Goal: Transaction & Acquisition: Purchase product/service

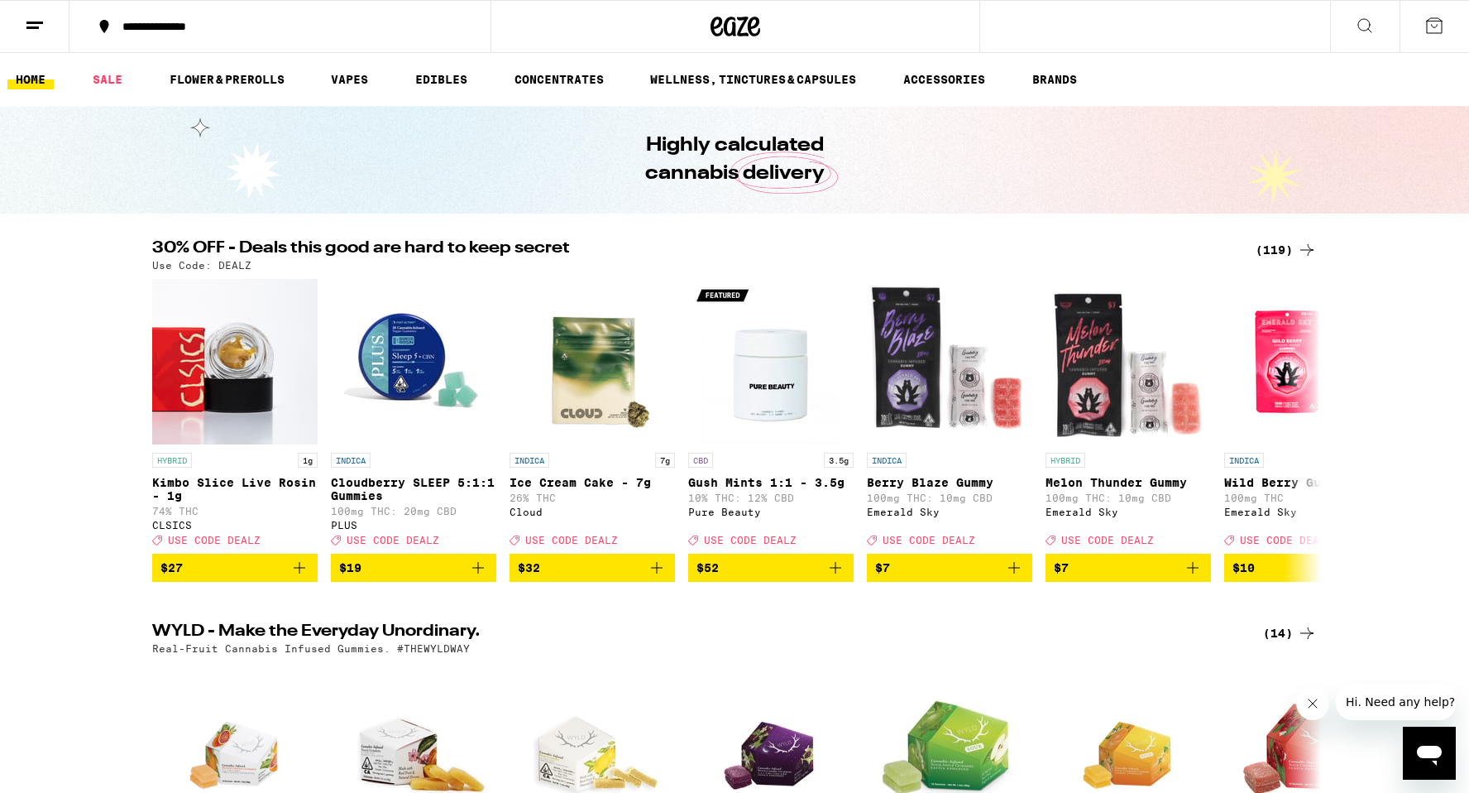
click at [1277, 246] on div "(119)" at bounding box center [1286, 250] width 61 height 20
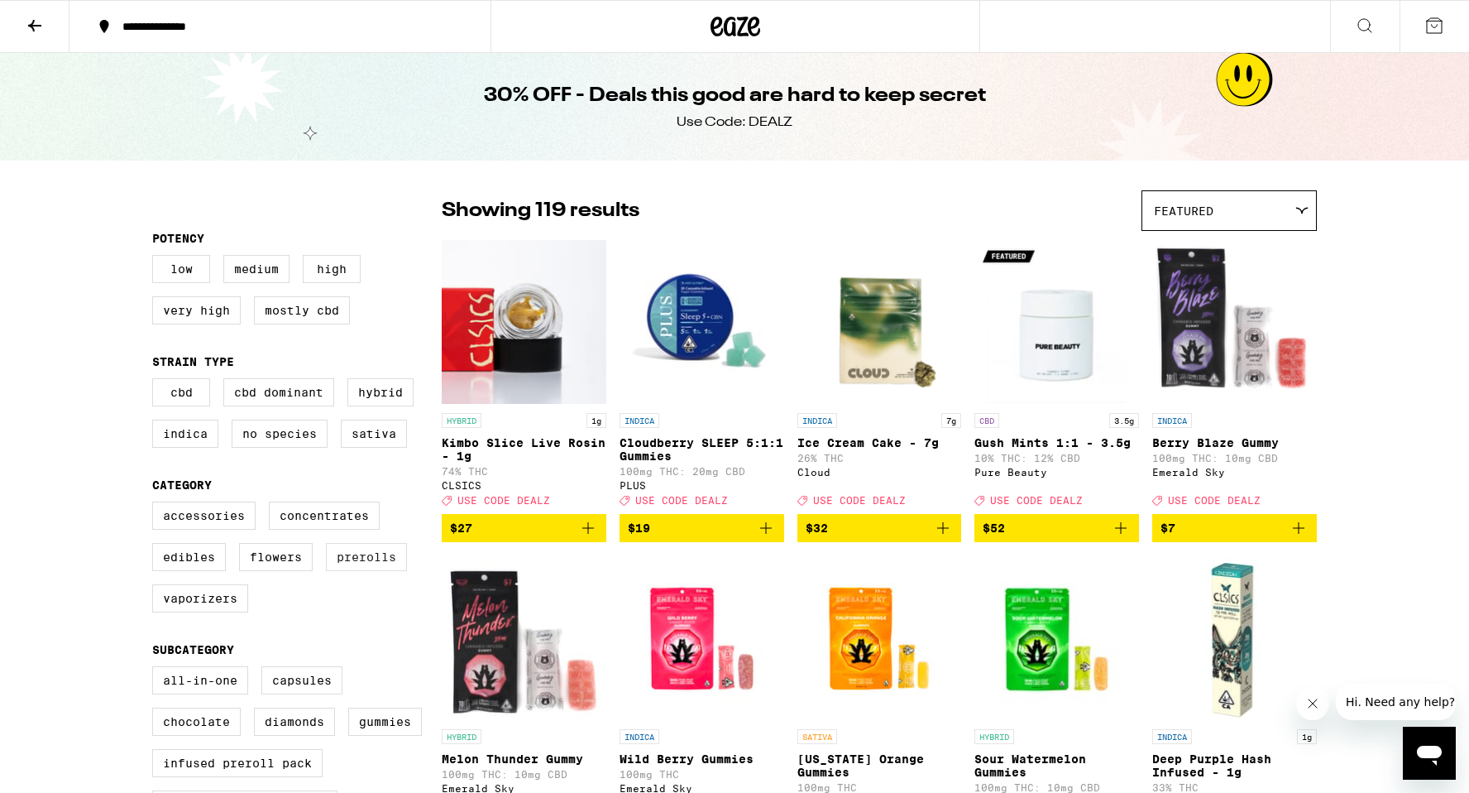
click at [359, 571] on label "Prerolls" at bounding box center [366, 557] width 81 height 28
click at [156, 505] on input "Prerolls" at bounding box center [156, 504] width 1 height 1
checkbox input "true"
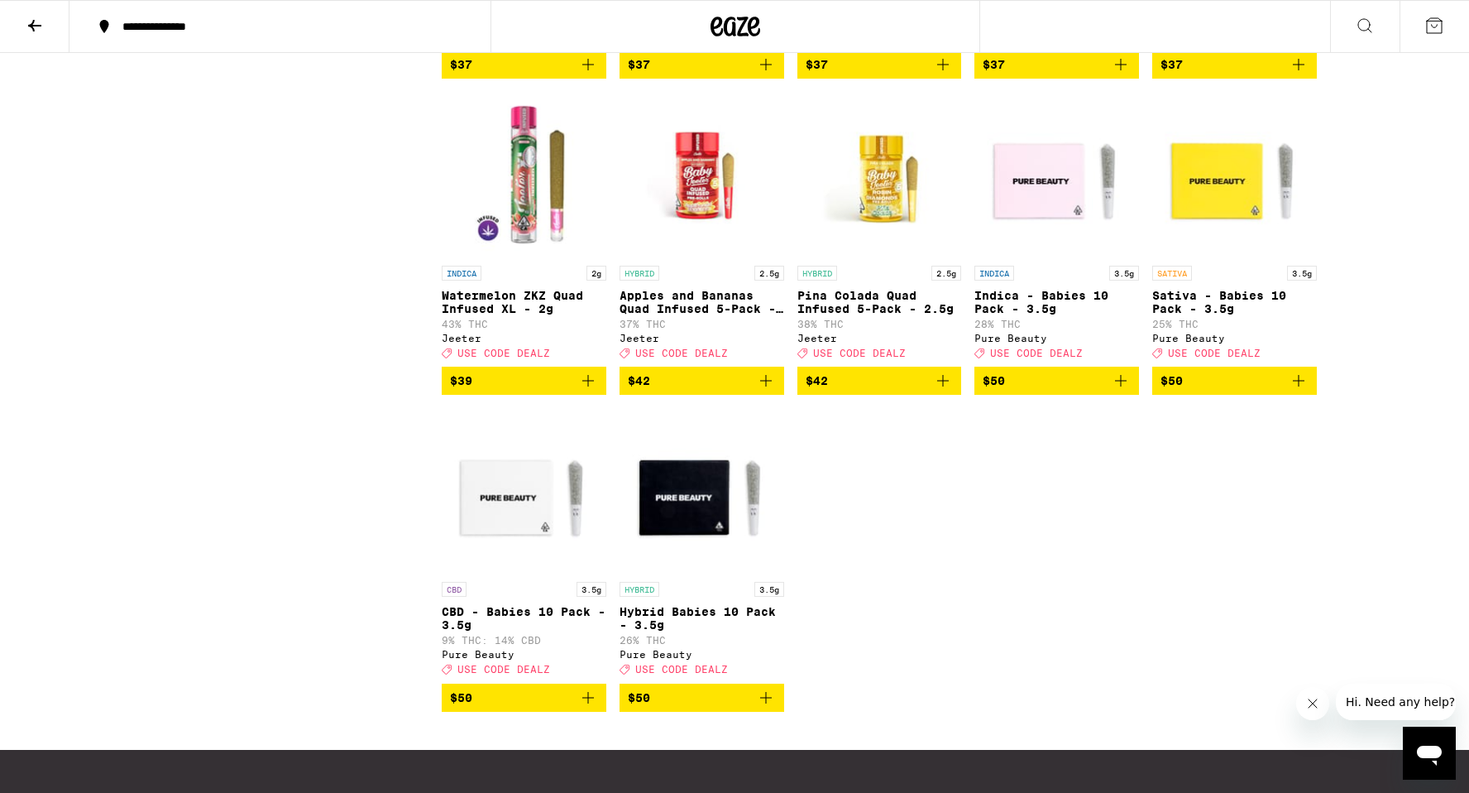
scroll to position [1620, 0]
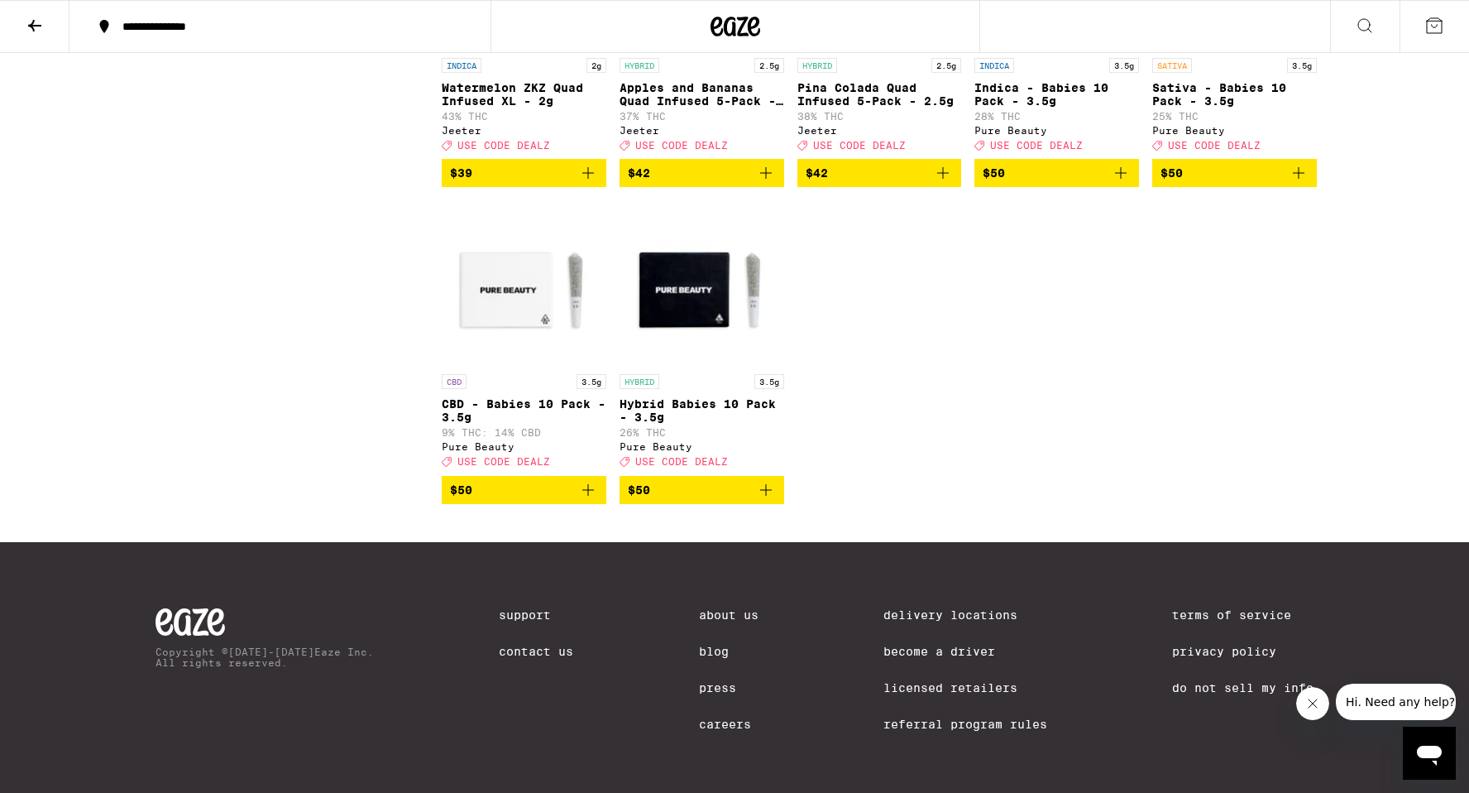
click at [510, 500] on span "$50" at bounding box center [524, 490] width 148 height 20
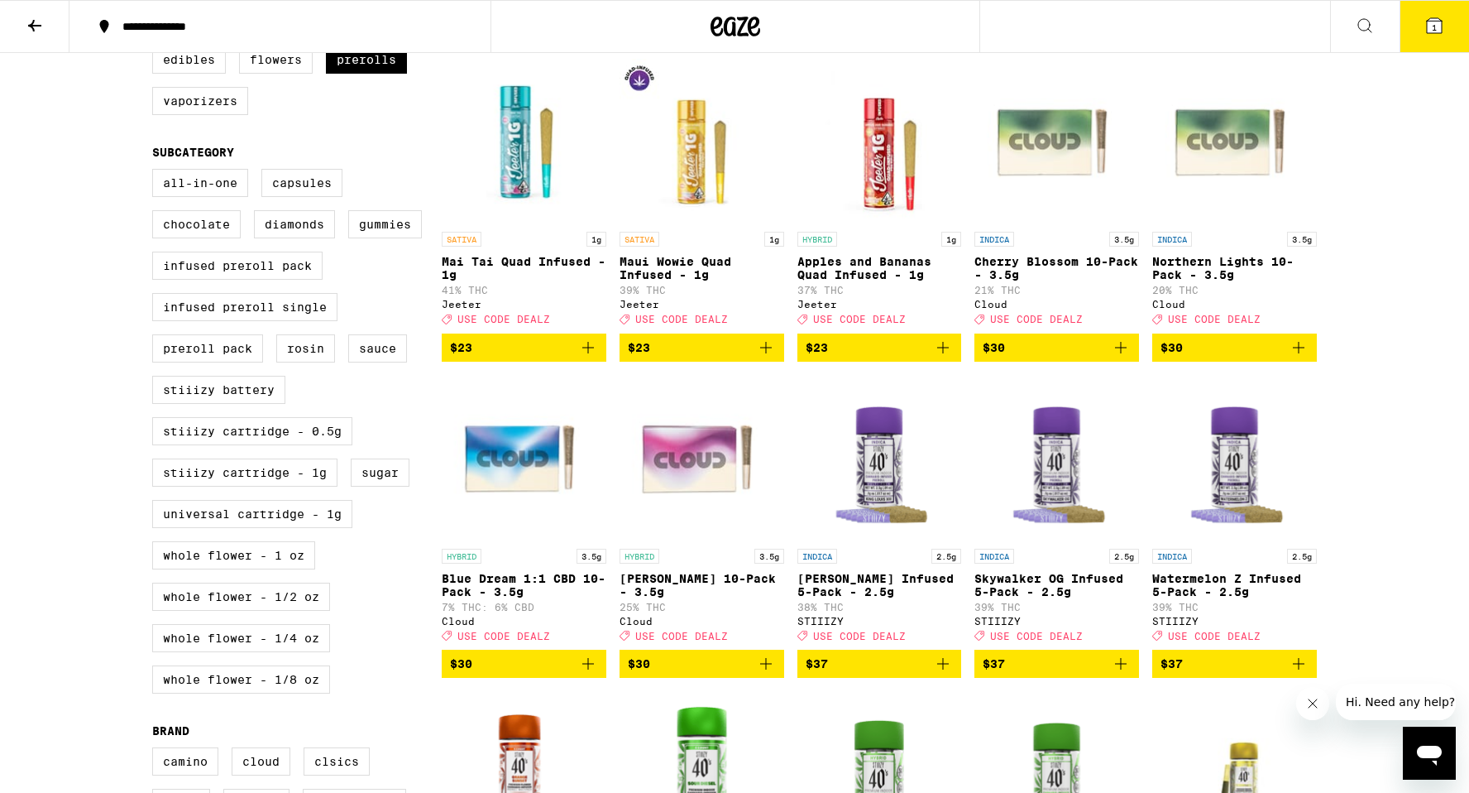
scroll to position [159, 0]
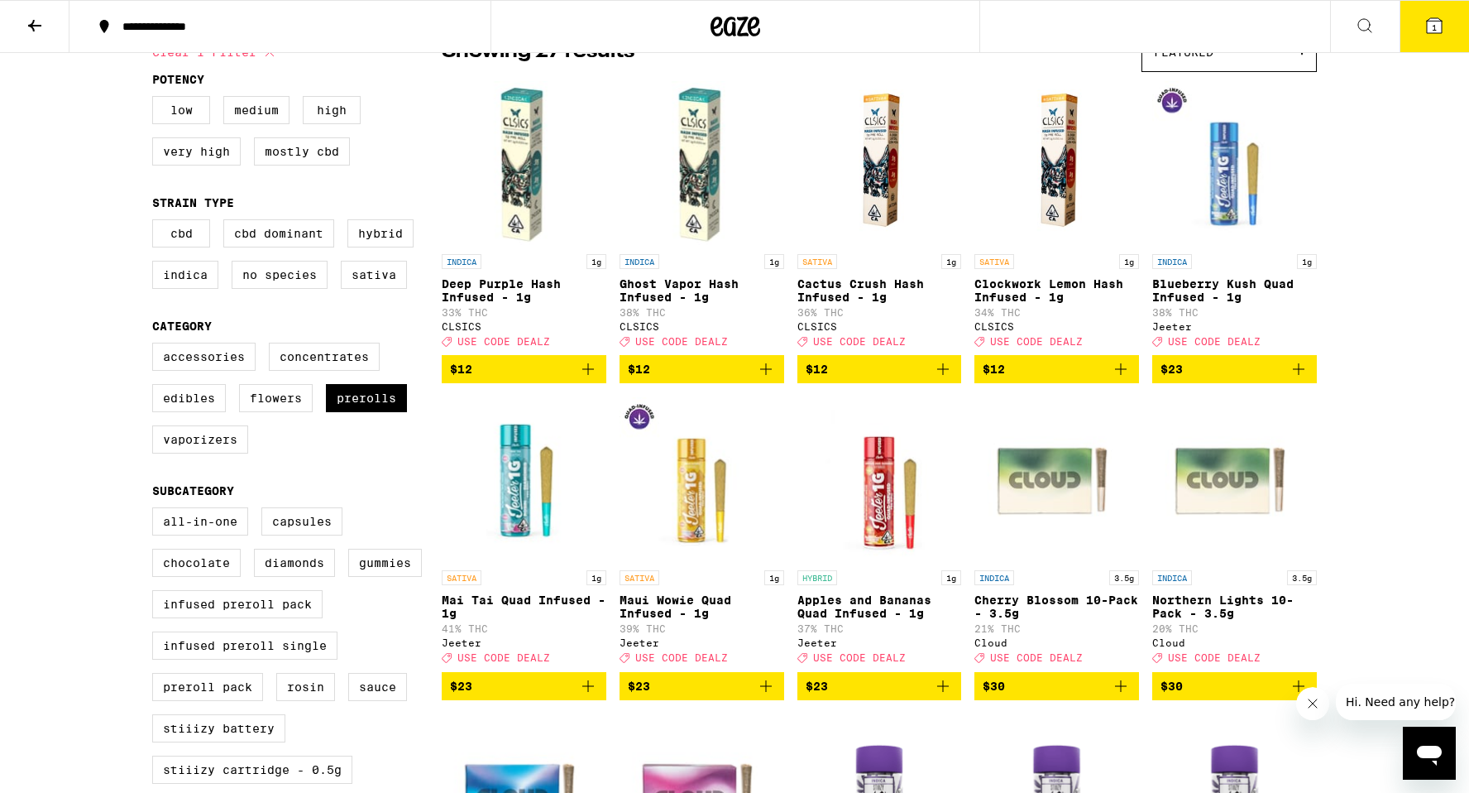
click at [663, 379] on span "$12" at bounding box center [702, 369] width 148 height 20
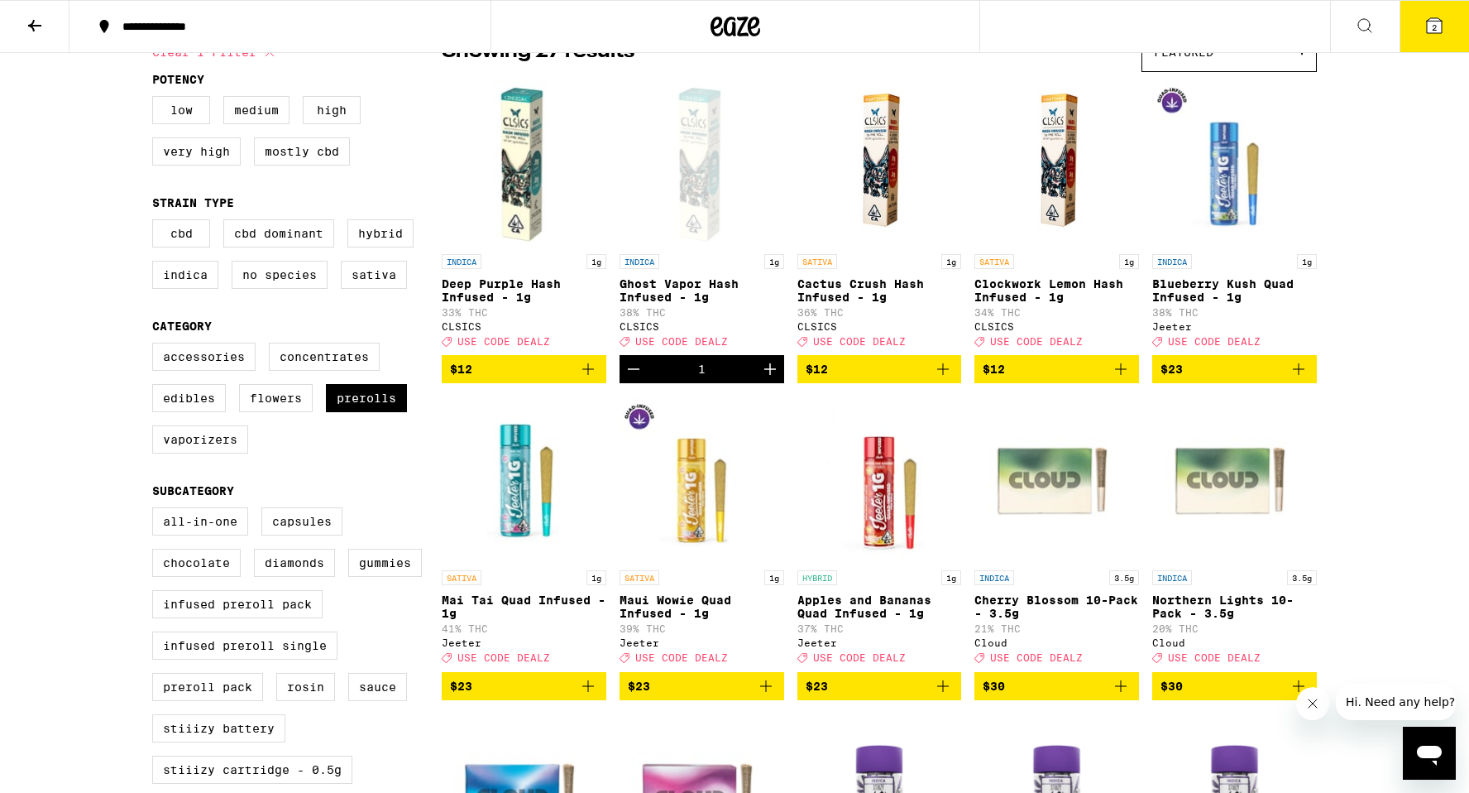
click at [859, 377] on span "$12" at bounding box center [880, 369] width 148 height 20
click at [259, 412] on label "Flowers" at bounding box center [276, 398] width 74 height 28
click at [156, 346] on input "Flowers" at bounding box center [156, 345] width 1 height 1
checkbox input "true"
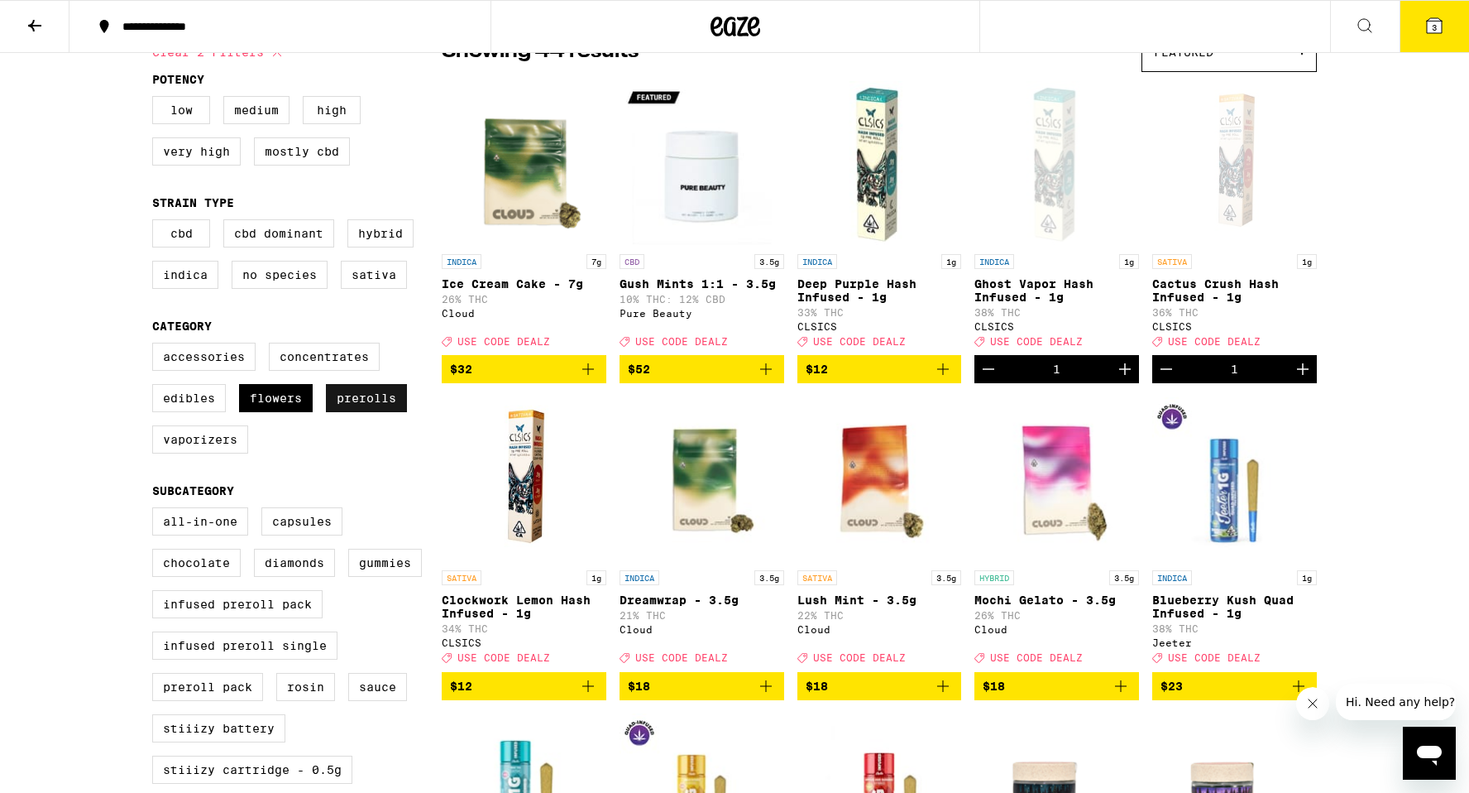
click at [367, 412] on label "Prerolls" at bounding box center [366, 398] width 81 height 28
click at [156, 346] on input "Prerolls" at bounding box center [156, 345] width 1 height 1
checkbox input "false"
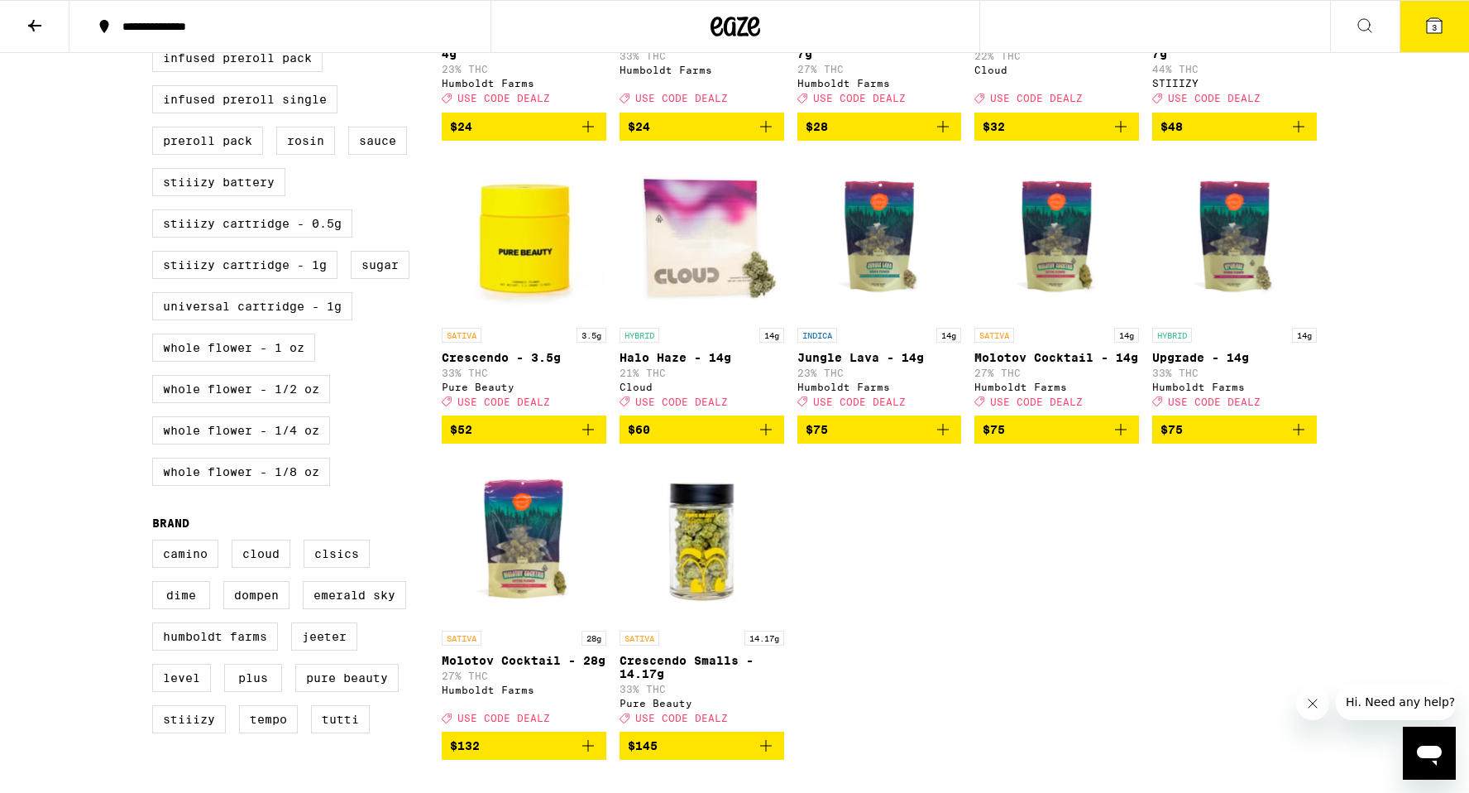
scroll to position [747, 0]
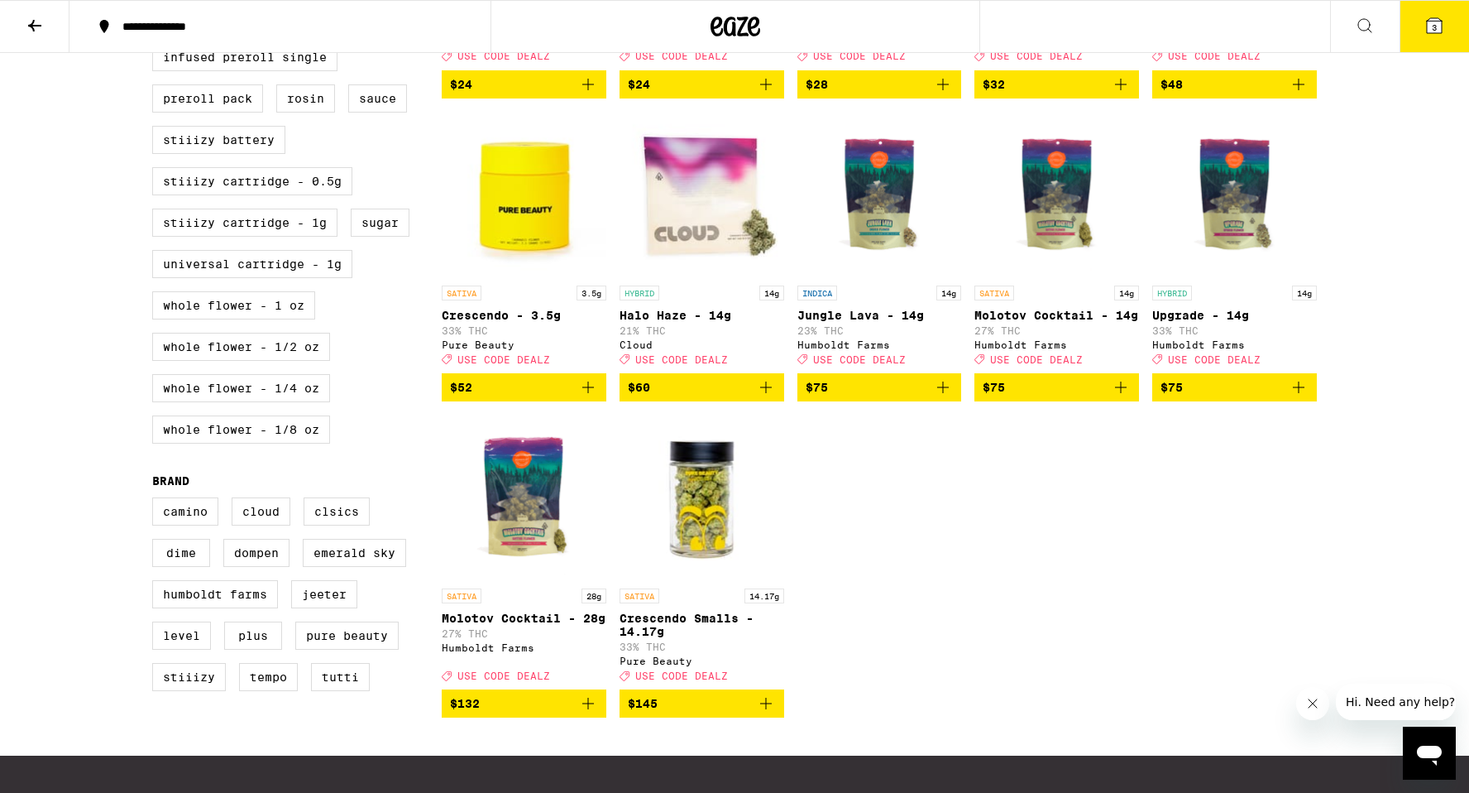
click at [1256, 218] on img "Open page for Upgrade - 14g from Humboldt Farms" at bounding box center [1234, 194] width 165 height 165
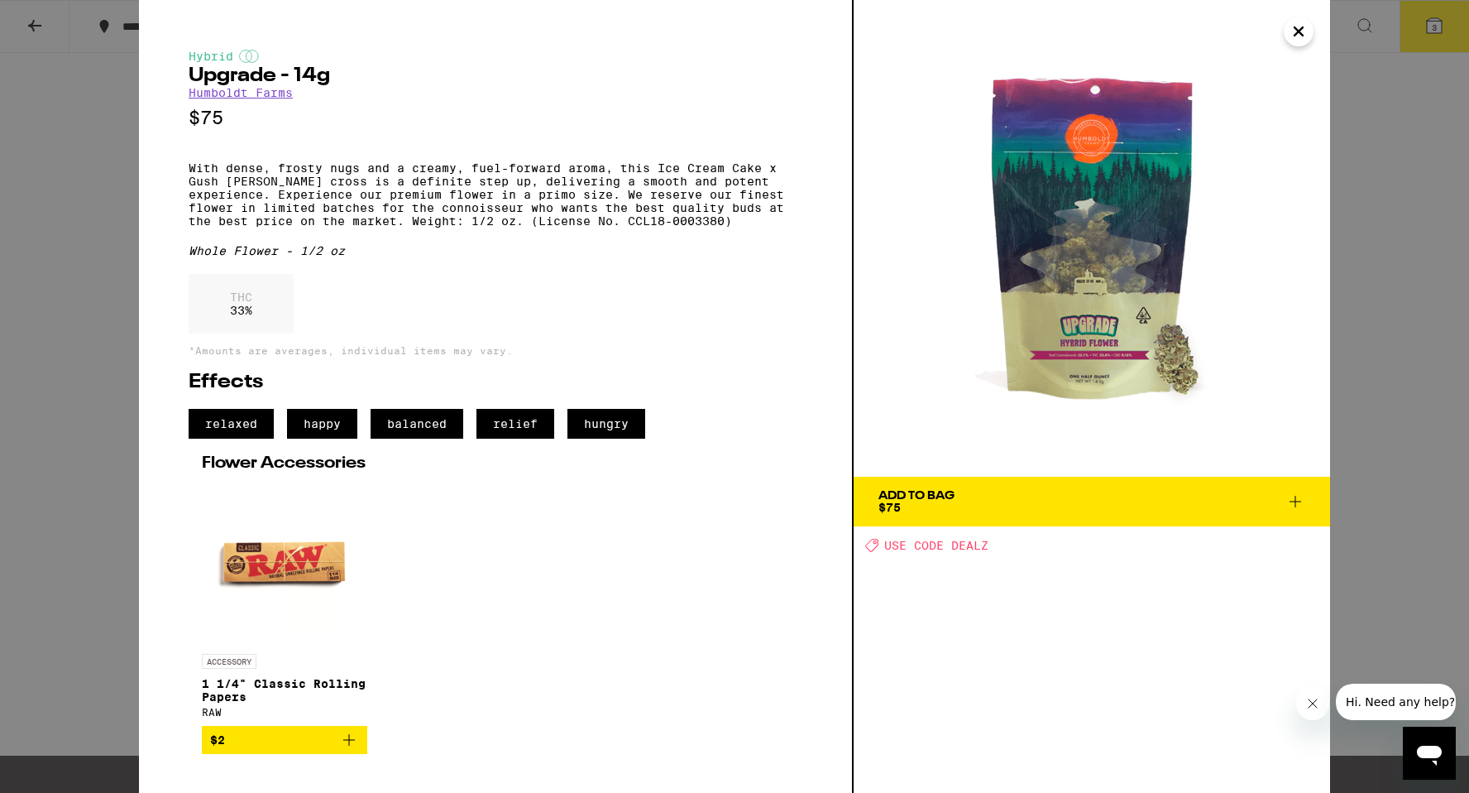
click at [42, 228] on div "Hybrid Upgrade - 14g Humboldt Farms $75 With dense, frosty nugs and a creamy, f…" at bounding box center [734, 396] width 1469 height 793
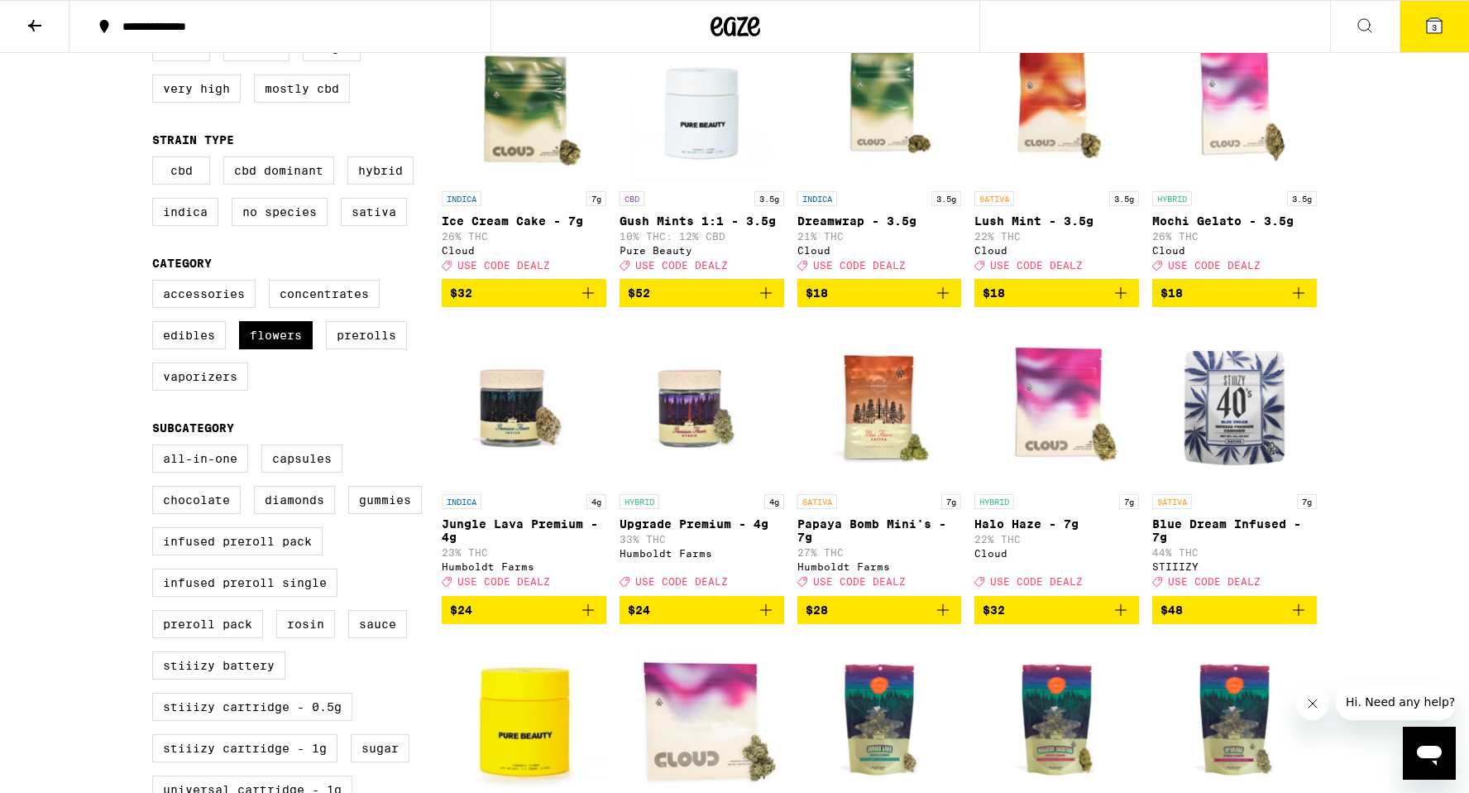
scroll to position [220, 0]
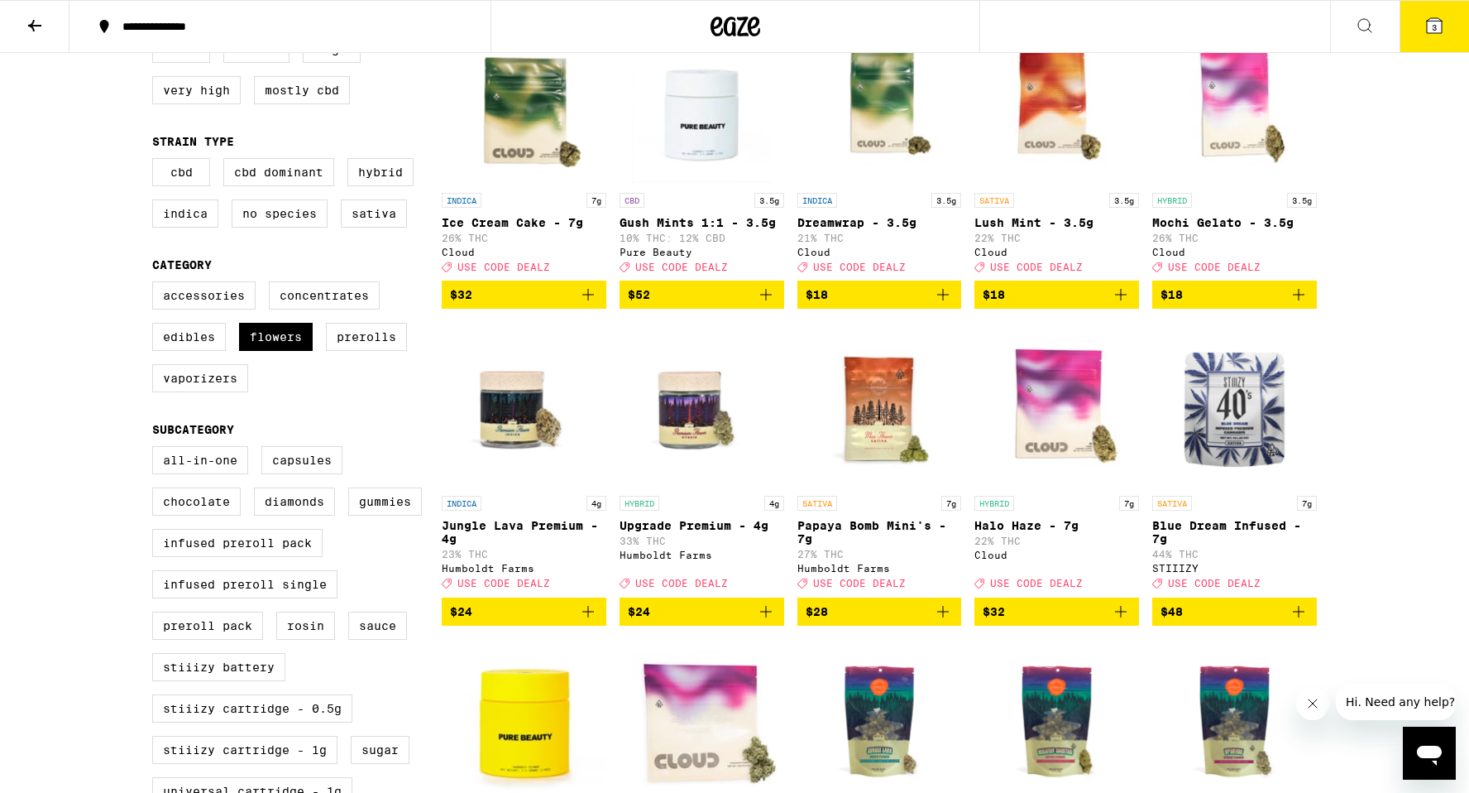
click at [1068, 430] on img "Open page for Halo Haze - 7g from Cloud" at bounding box center [1057, 404] width 165 height 165
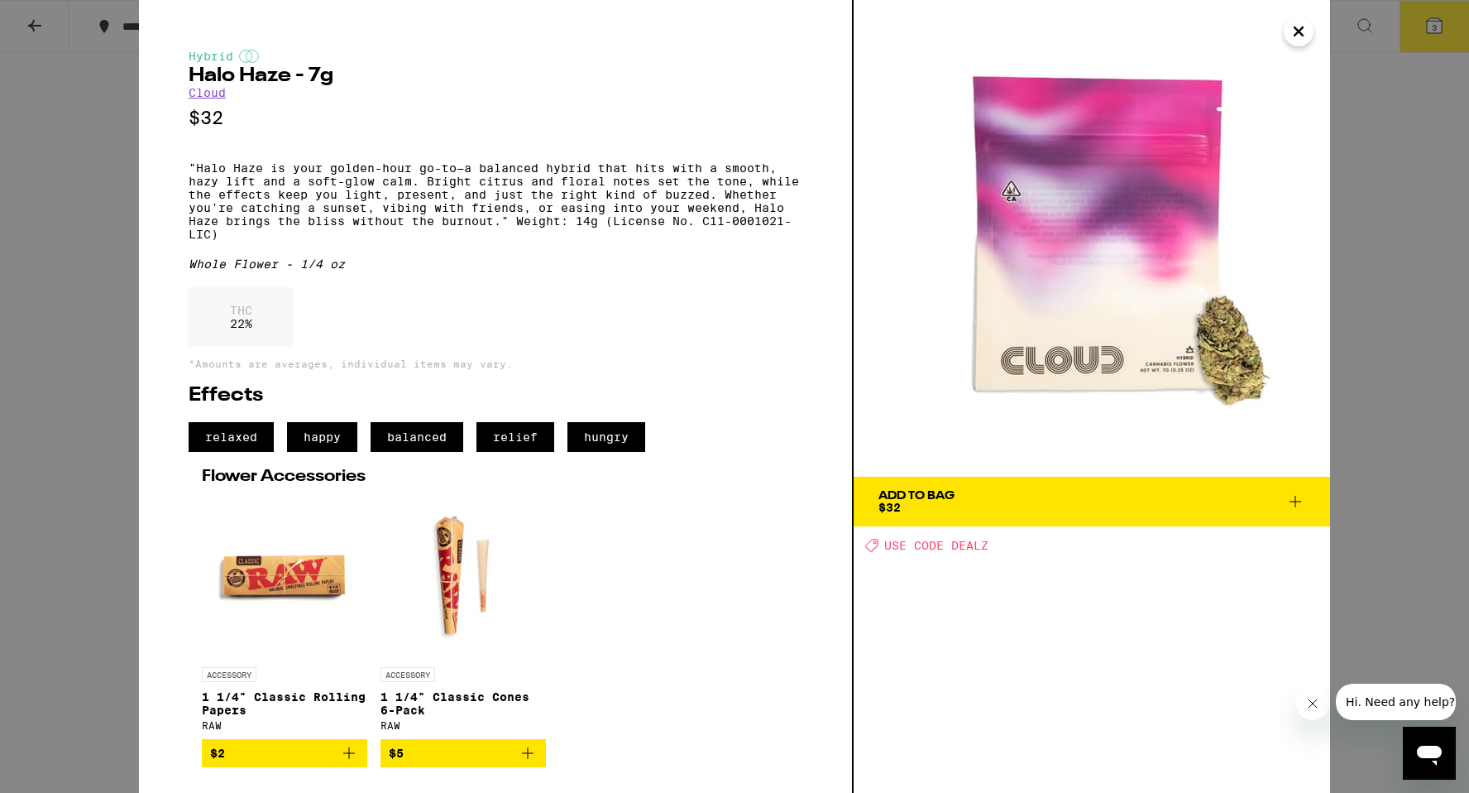
click at [111, 411] on div "Hybrid Halo Haze - 7g Cloud $32 "Halo Haze is your golden-hour go-to—a balanced…" at bounding box center [734, 396] width 1469 height 793
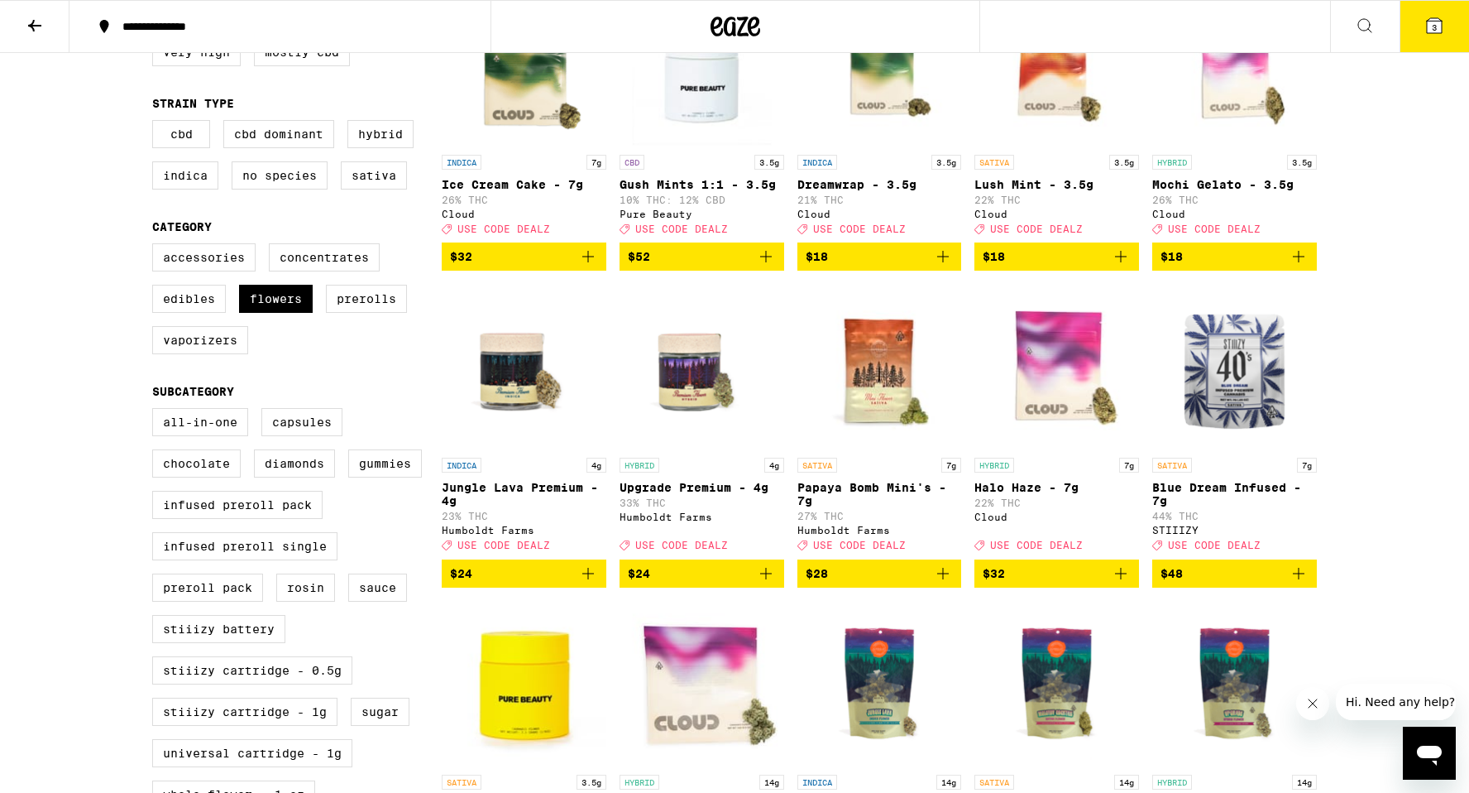
scroll to position [367, 0]
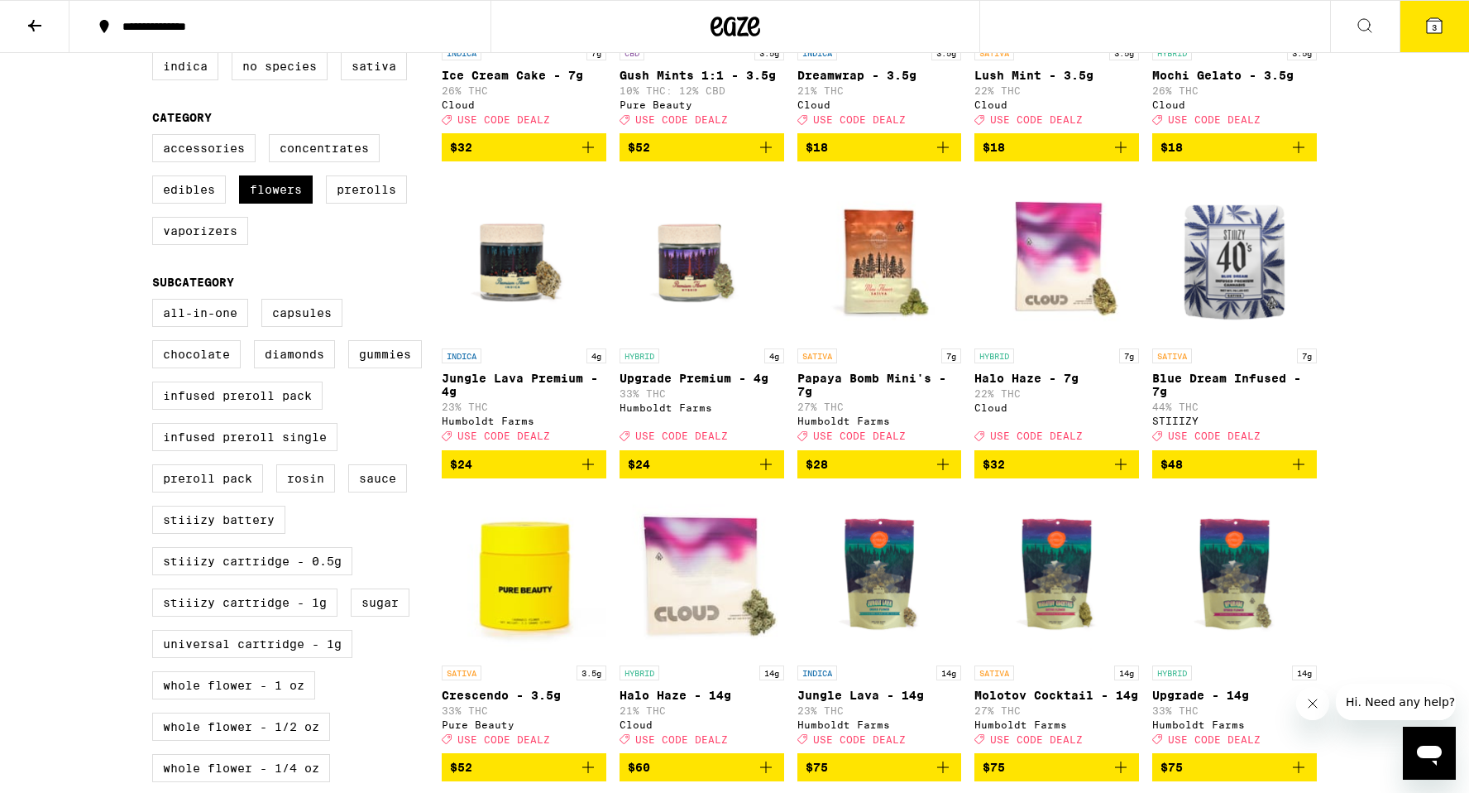
click at [508, 255] on img "Open page for Jungle Lava Premium - 4g from Humboldt Farms" at bounding box center [524, 257] width 165 height 165
